Goal: Information Seeking & Learning: Learn about a topic

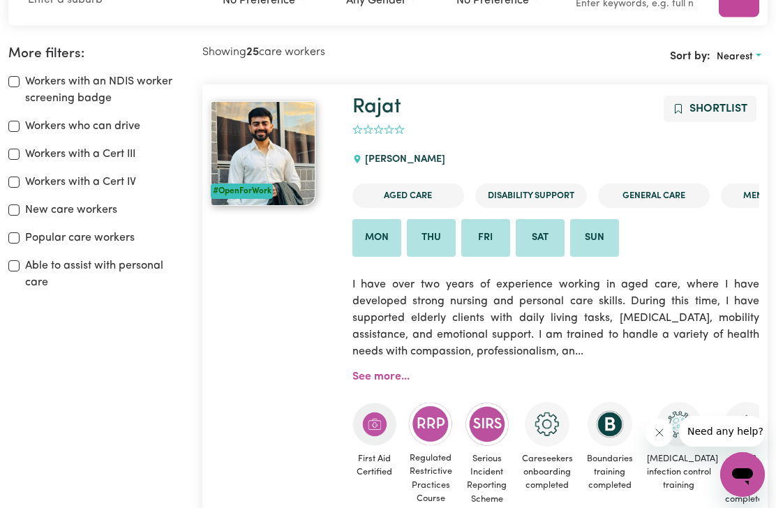
click at [12, 157] on input "Workers with a Cert III" at bounding box center [13, 154] width 11 height 11
checkbox input "true"
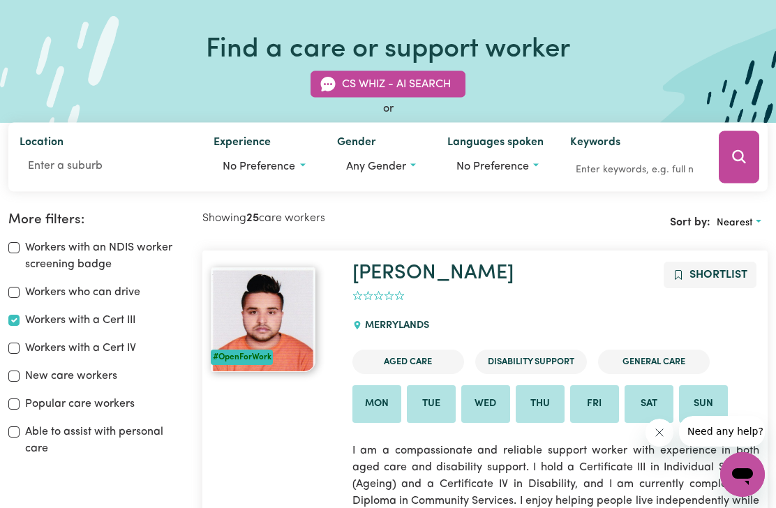
scroll to position [83, 0]
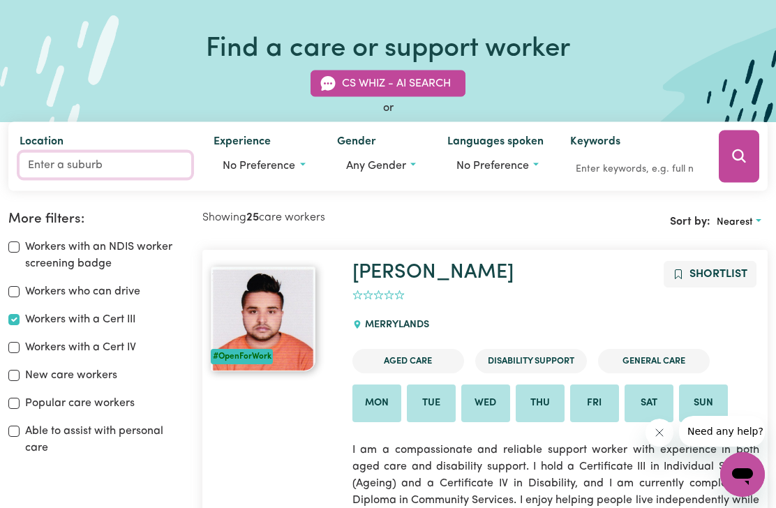
click at [44, 162] on input "Location" at bounding box center [106, 164] width 172 height 25
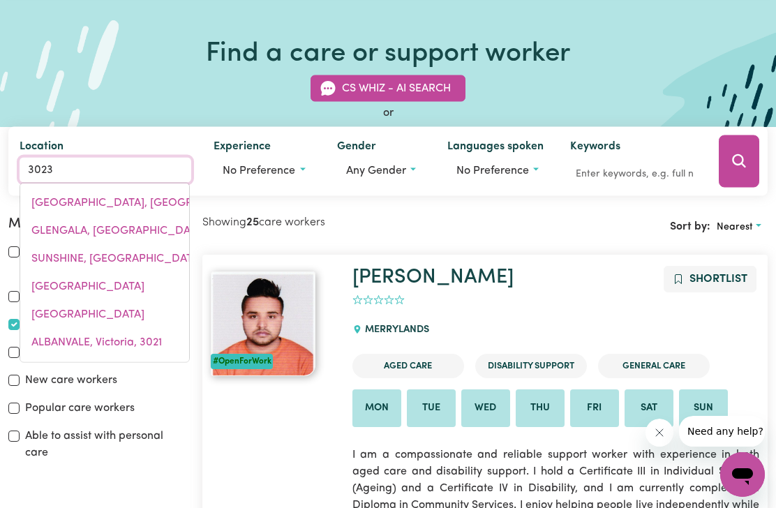
scroll to position [77, 0]
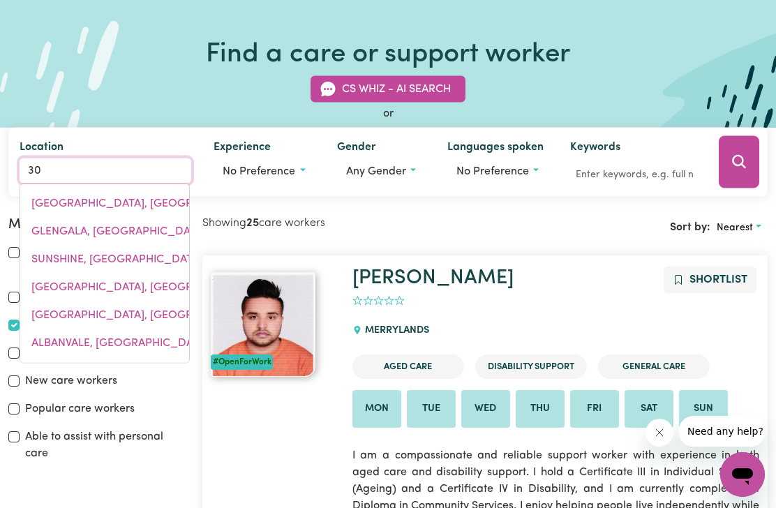
type input "3"
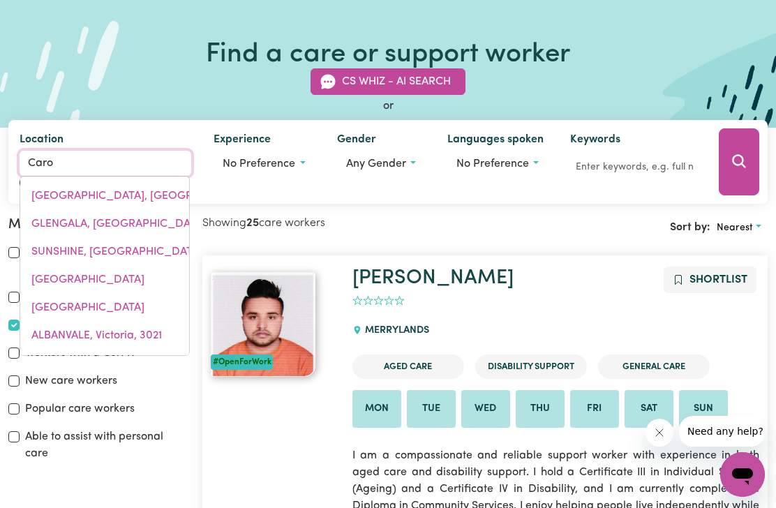
type input "[PERSON_NAME]"
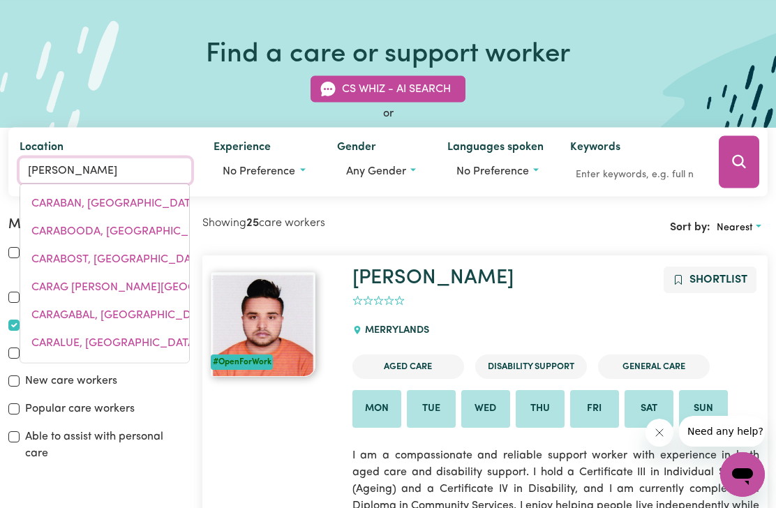
type input "[PERSON_NAME], [GEOGRAPHIC_DATA], 4300"
type input "Caroli"
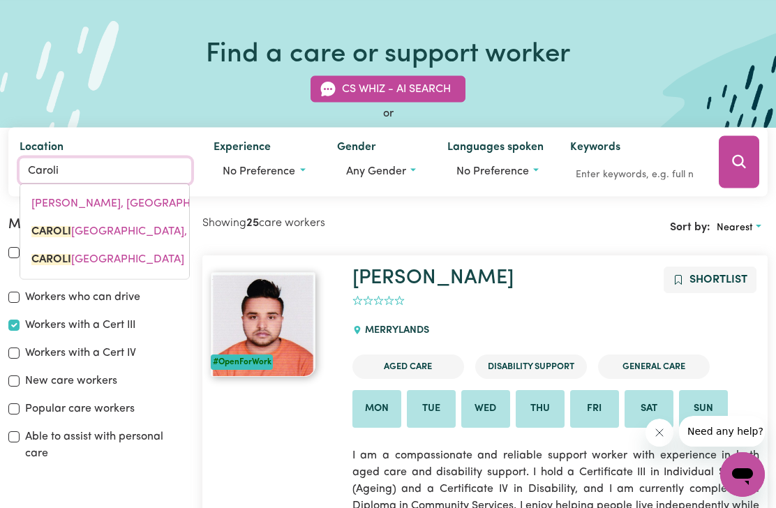
type input "[PERSON_NAME], [GEOGRAPHIC_DATA], 5291"
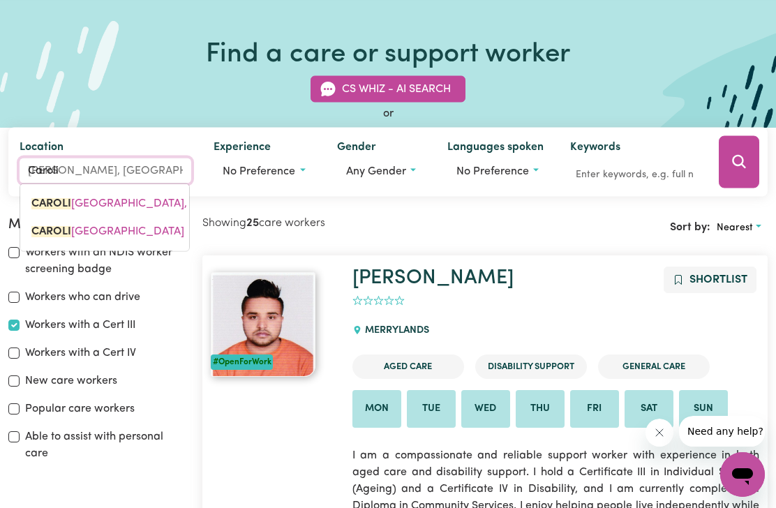
type input "Carolin"
type input "[PERSON_NAME], [GEOGRAPHIC_DATA], 5291"
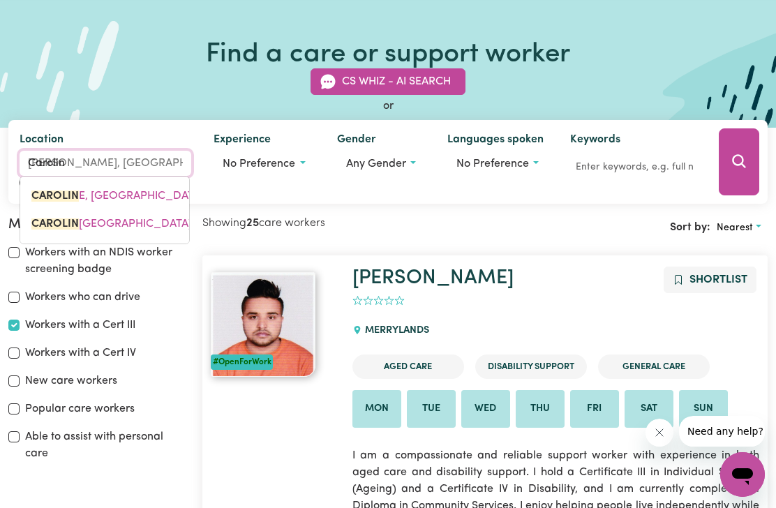
type input "[PERSON_NAME]"
type input "[PERSON_NAME], [GEOGRAPHIC_DATA], 5291"
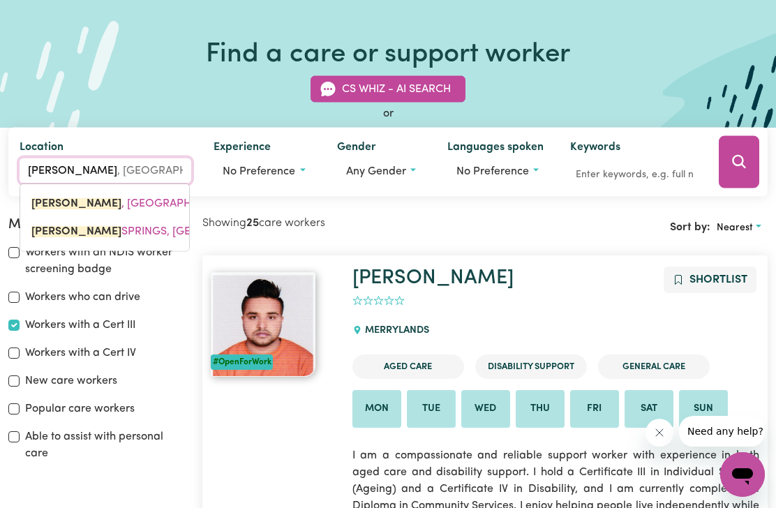
click at [83, 228] on mark "[PERSON_NAME]" at bounding box center [76, 230] width 90 height 11
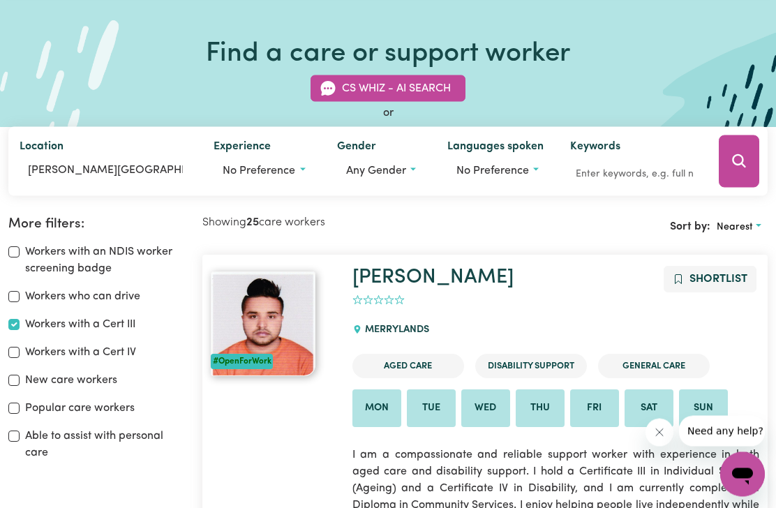
click at [741, 164] on icon "Search" at bounding box center [739, 161] width 17 height 17
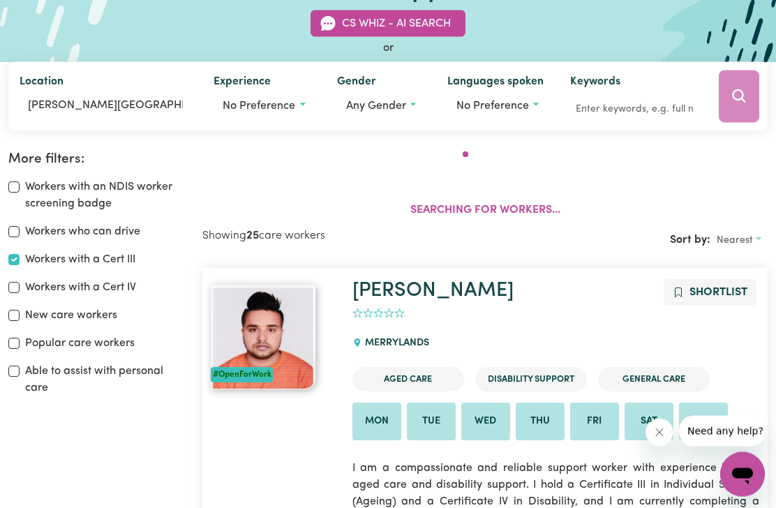
scroll to position [248, 0]
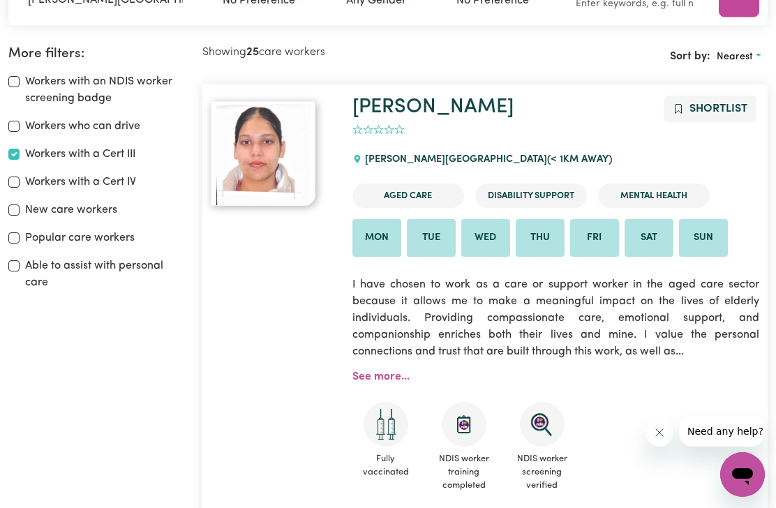
click at [364, 377] on link "See more..." at bounding box center [381, 376] width 57 height 11
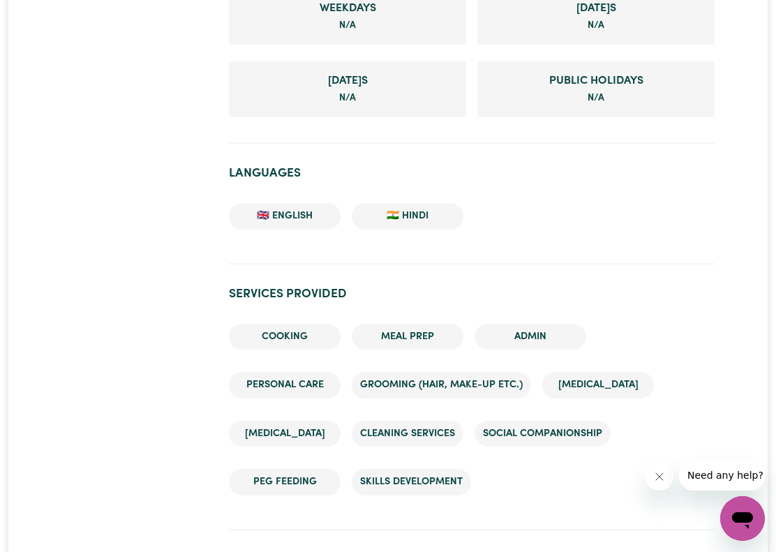
scroll to position [1178, 0]
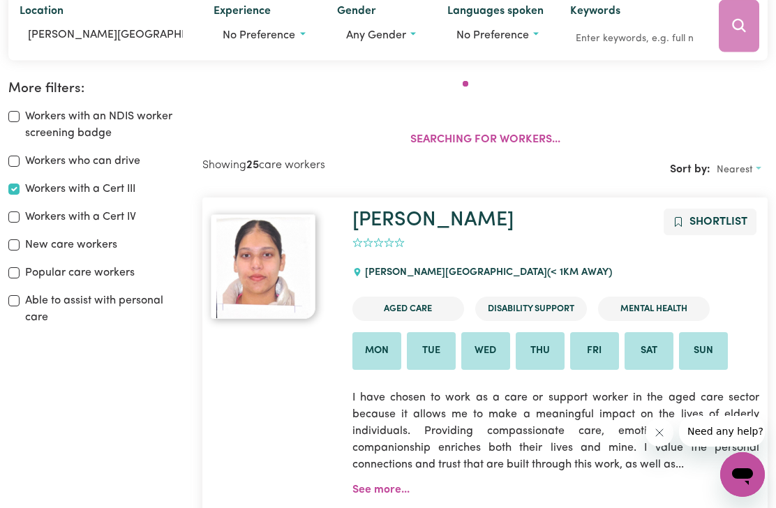
scroll to position [248, 0]
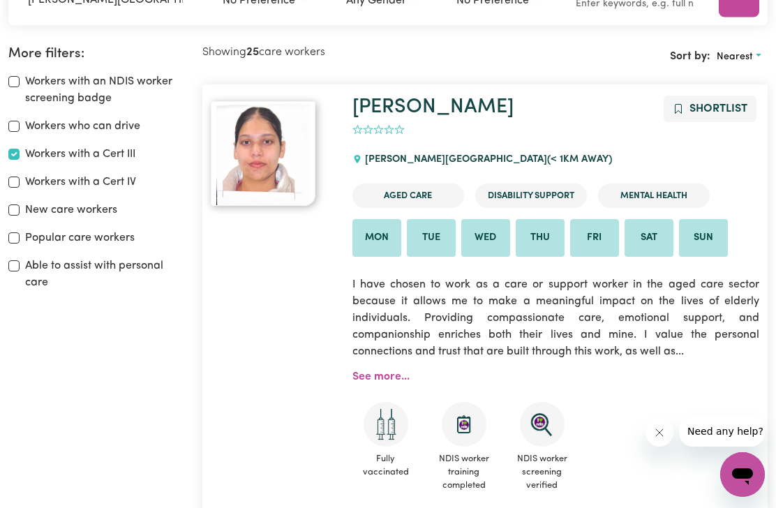
click at [13, 157] on input "Workers with a Cert III" at bounding box center [13, 154] width 11 height 11
checkbox input "false"
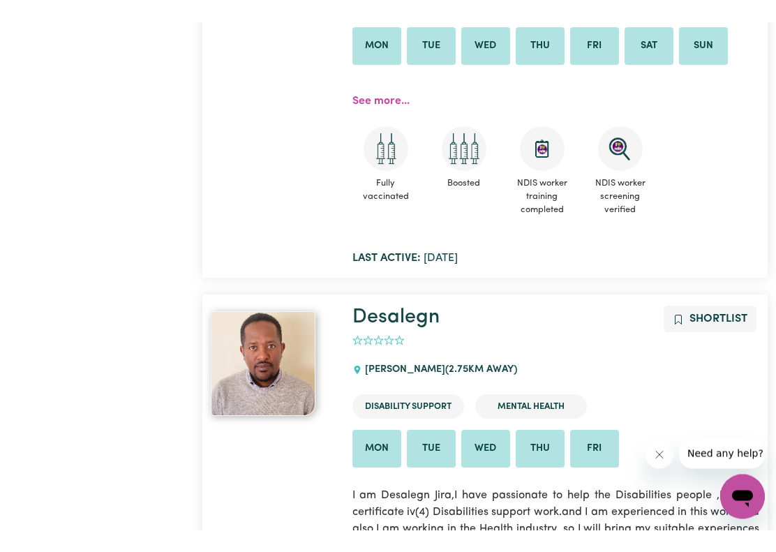
scroll to position [3535, 0]
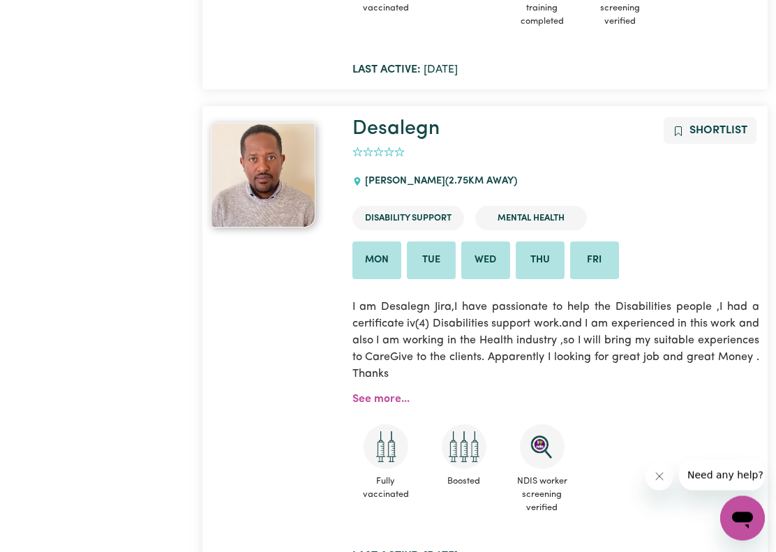
click at [357, 394] on link "See more..." at bounding box center [381, 399] width 57 height 11
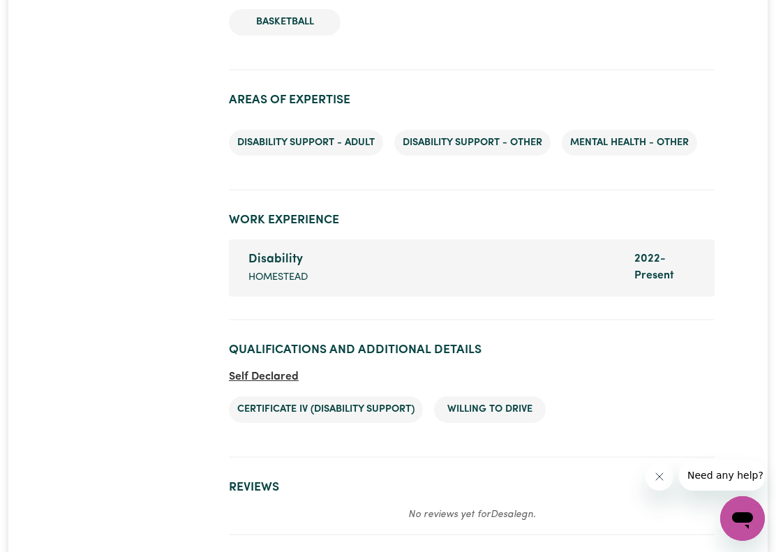
scroll to position [1995, 0]
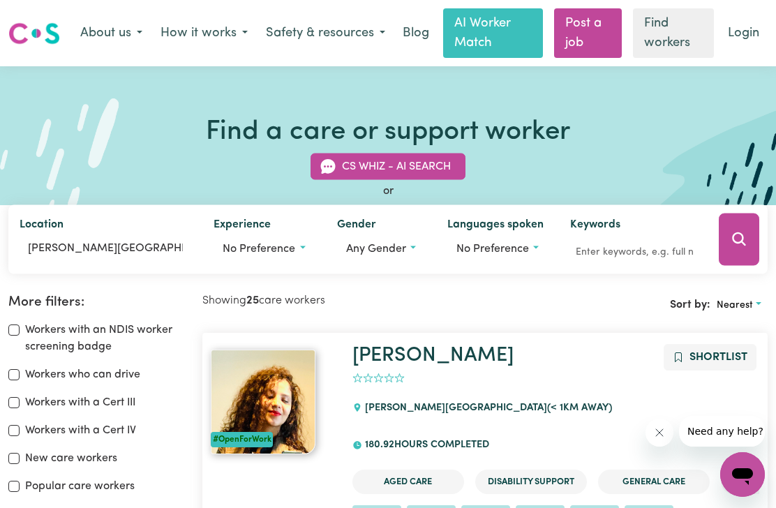
click at [246, 37] on button "How it works" at bounding box center [203, 33] width 105 height 29
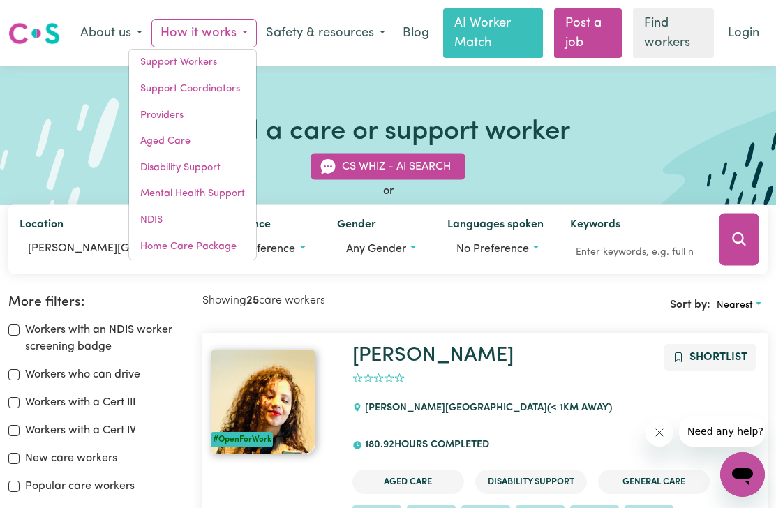
click at [126, 34] on button "About us" at bounding box center [111, 33] width 80 height 29
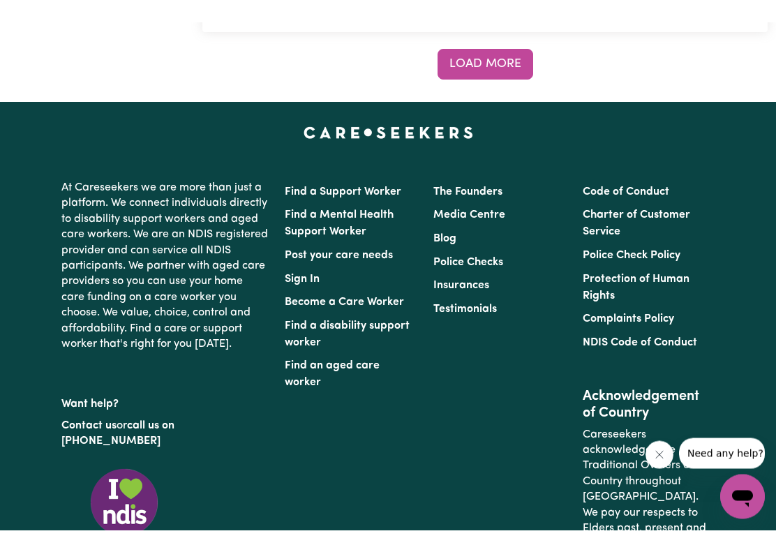
scroll to position [12044, 0]
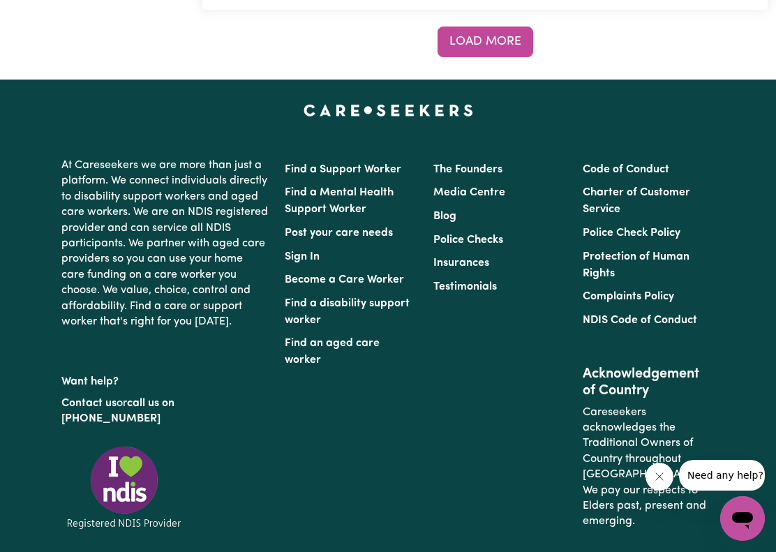
click at [330, 274] on link "Become a Care Worker" at bounding box center [344, 279] width 119 height 11
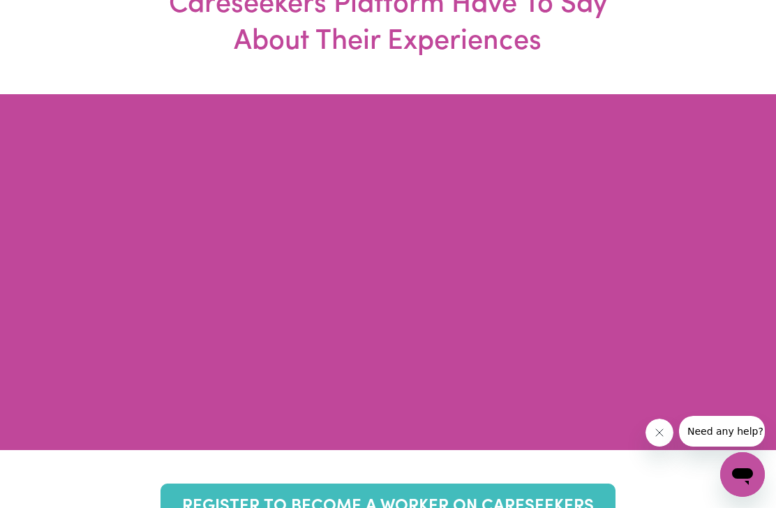
scroll to position [5064, 0]
